Goal: Information Seeking & Learning: Find specific fact

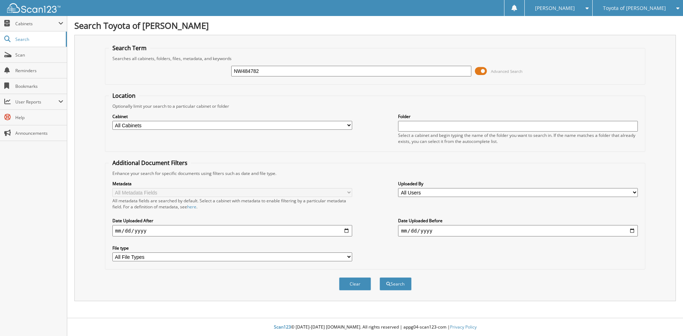
type input "NW484782"
click at [380, 277] on button "Search" at bounding box center [396, 283] width 32 height 13
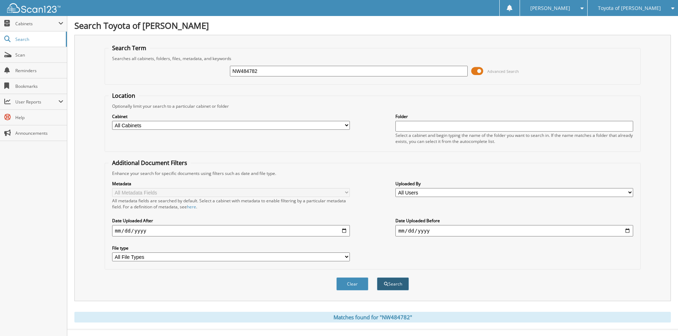
click at [390, 283] on button "Search" at bounding box center [393, 283] width 32 height 13
click at [33, 24] on span "Cabinets" at bounding box center [36, 24] width 43 height 6
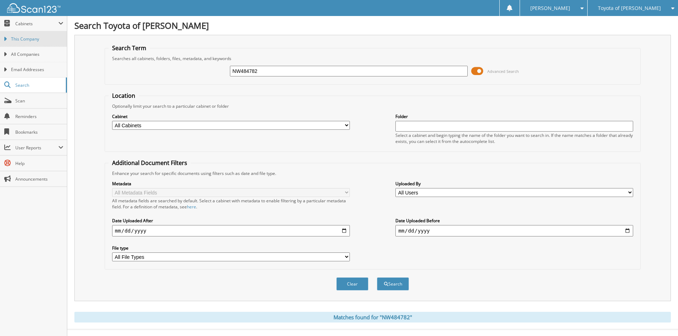
click at [32, 40] on span "This Company" at bounding box center [37, 39] width 52 height 6
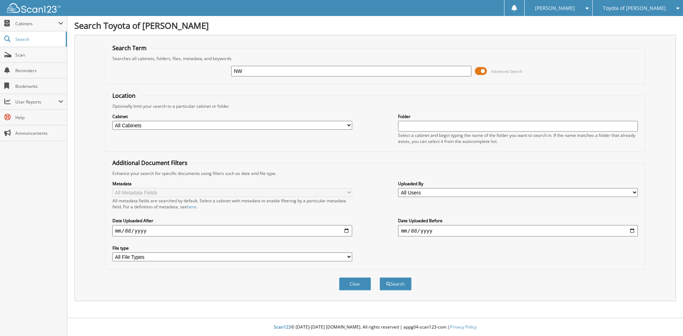
type input "NW484782"
click at [380, 277] on button "Search" at bounding box center [396, 283] width 32 height 13
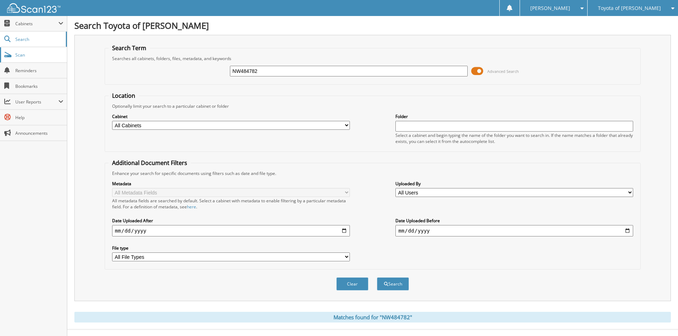
click at [37, 53] on span "Scan" at bounding box center [39, 55] width 48 height 6
